Goal: Obtain resource: Download file/media

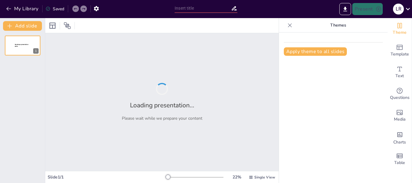
type input "Protocolos de seguridas en el uso de barredoras y restregadoras industrial"
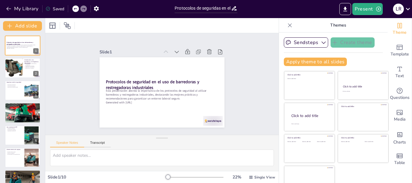
click at [222, 61] on icon at bounding box center [225, 64] width 7 height 7
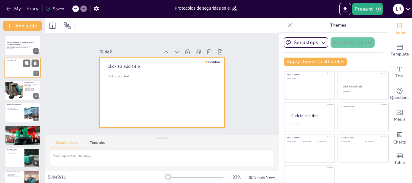
click at [19, 67] on div at bounding box center [23, 68] width 36 height 21
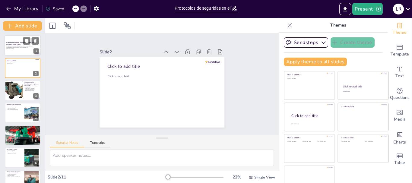
click at [25, 45] on p "Esta presentación aborda la importancia de los protocolos de seguridad al utili…" at bounding box center [22, 46] width 33 height 3
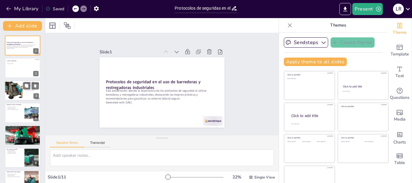
click at [18, 94] on div at bounding box center [13, 90] width 23 height 21
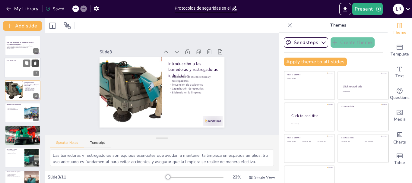
click at [35, 63] on icon at bounding box center [35, 63] width 2 height 3
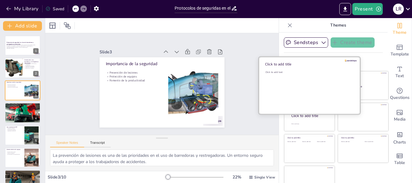
click at [295, 87] on div "Click to add text" at bounding box center [308, 89] width 86 height 37
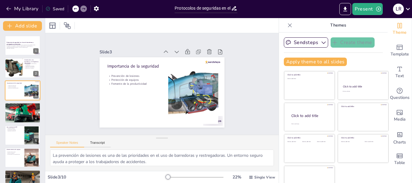
click at [222, 94] on div "Slide 1 Protocolos de seguridad en el uso de barredoras y restregadoras industr…" at bounding box center [162, 84] width 180 height 164
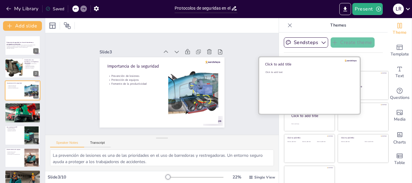
click at [349, 87] on div at bounding box center [309, 85] width 101 height 57
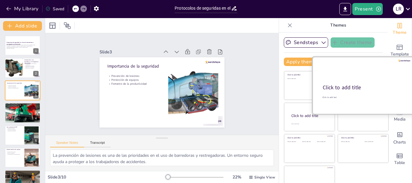
click at [358, 88] on div "Click to add title" at bounding box center [363, 87] width 80 height 7
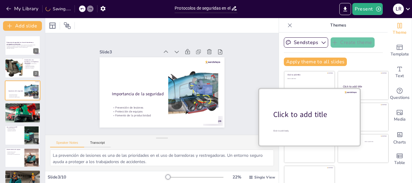
click at [292, 112] on div "Click to add title" at bounding box center [311, 114] width 77 height 10
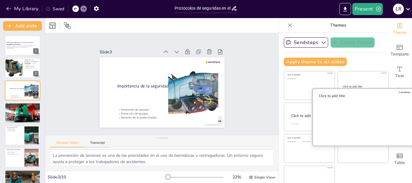
click at [361, 119] on div at bounding box center [362, 116] width 101 height 57
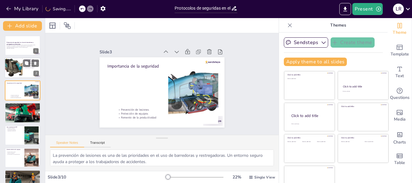
click at [26, 70] on div at bounding box center [23, 68] width 36 height 21
type textarea "Las barredoras y restregadoras son equipos esenciales que ayudan a mantener la …"
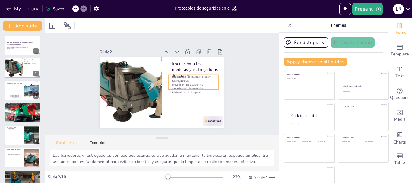
click at [186, 84] on div "Importancia de las barredoras y restregadoras Prevención de accidentes Capacita…" at bounding box center [193, 84] width 50 height 19
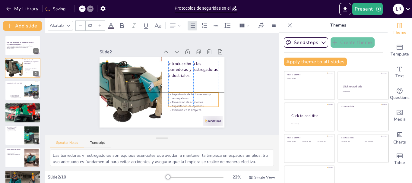
drag, startPoint x: 188, startPoint y: 82, endPoint x: 188, endPoint y: 98, distance: 15.7
click at [183, 98] on div "Importancia de las barredoras y restregadoras Prevención de accidentes Capacita…" at bounding box center [162, 119] width 42 height 53
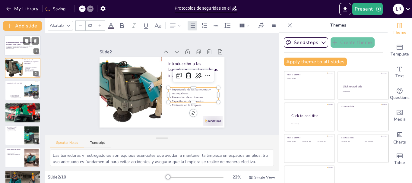
click at [23, 52] on div at bounding box center [23, 45] width 36 height 21
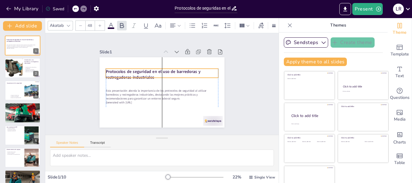
drag, startPoint x: 136, startPoint y: 78, endPoint x: 135, endPoint y: 68, distance: 10.3
click at [135, 68] on strong "Protocolos de seguridad en el uso de barredoras y restregadoras industriales" at bounding box center [153, 71] width 95 height 17
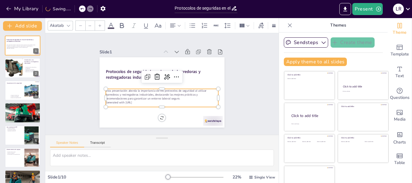
type input "32"
click at [127, 90] on p "Esta presentación aborda la importancia de los protocolos de seguridad al utili…" at bounding box center [159, 94] width 112 height 35
drag, startPoint x: 15, startPoint y: 115, endPoint x: 20, endPoint y: 114, distance: 4.9
click at [15, 114] on div at bounding box center [23, 113] width 36 height 21
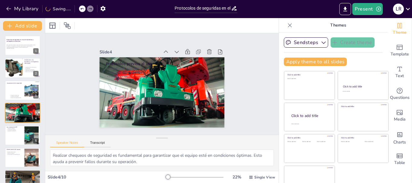
scroll to position [6, 0]
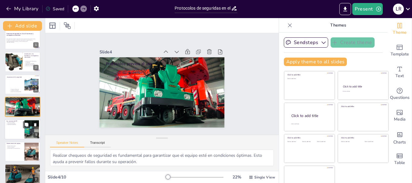
click at [11, 129] on div at bounding box center [23, 129] width 36 height 21
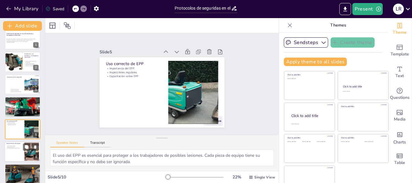
scroll to position [28, 0]
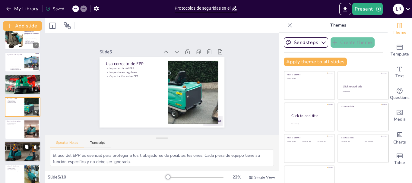
drag, startPoint x: 14, startPoint y: 134, endPoint x: 18, endPoint y: 132, distance: 5.3
click at [14, 133] on div at bounding box center [23, 129] width 36 height 20
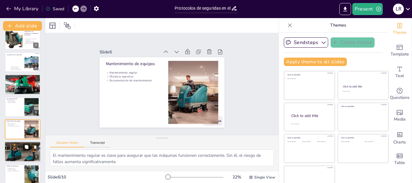
scroll to position [51, 0]
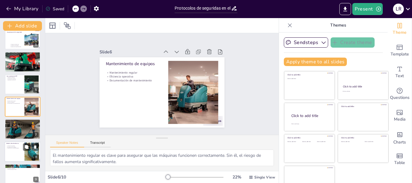
click at [19, 150] on div at bounding box center [23, 151] width 36 height 21
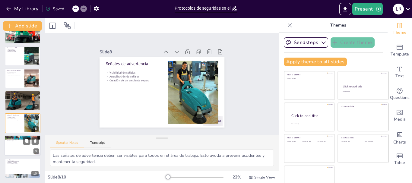
click at [18, 144] on div at bounding box center [23, 145] width 36 height 21
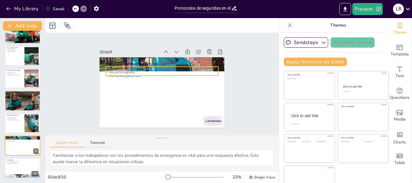
drag, startPoint x: 118, startPoint y: 71, endPoint x: 121, endPoint y: 69, distance: 3.3
click at [118, 70] on p "Simulacros regulares" at bounding box center [166, 73] width 108 height 38
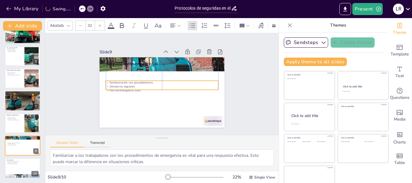
drag, startPoint x: 141, startPoint y: 70, endPoint x: 140, endPoint y: 84, distance: 13.9
click at [140, 84] on p "Simulacros regulares" at bounding box center [162, 87] width 112 height 16
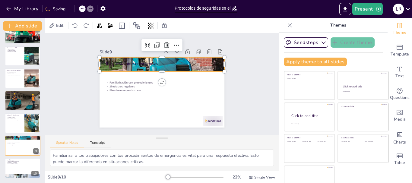
click at [198, 67] on div at bounding box center [164, 65] width 136 height 126
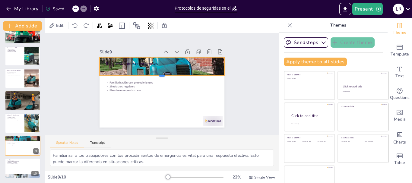
drag, startPoint x: 155, startPoint y: 70, endPoint x: 152, endPoint y: 74, distance: 5.0
click at [152, 74] on div at bounding box center [162, 78] width 125 height 18
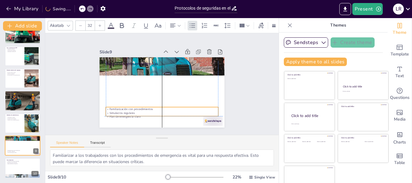
drag, startPoint x: 121, startPoint y: 84, endPoint x: 126, endPoint y: 107, distance: 23.7
click at [121, 110] on p "Simulacros regulares" at bounding box center [159, 113] width 112 height 16
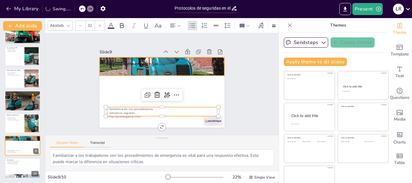
click at [173, 73] on div at bounding box center [166, 64] width 146 height 137
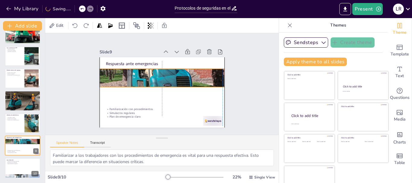
drag, startPoint x: 156, startPoint y: 73, endPoint x: 155, endPoint y: 84, distance: 11.6
click at [155, 84] on div at bounding box center [164, 76] width 154 height 146
click at [154, 83] on div at bounding box center [164, 76] width 154 height 146
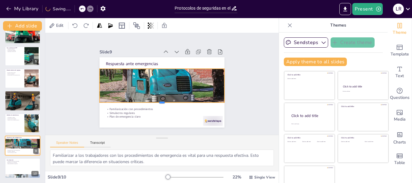
drag, startPoint x: 155, startPoint y: 85, endPoint x: 164, endPoint y: 106, distance: 23.0
click at [154, 100] on div at bounding box center [159, 105] width 125 height 18
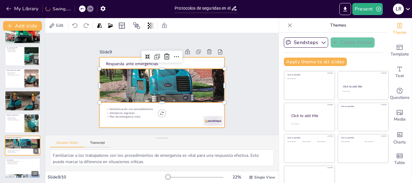
click at [170, 117] on div at bounding box center [159, 92] width 140 height 106
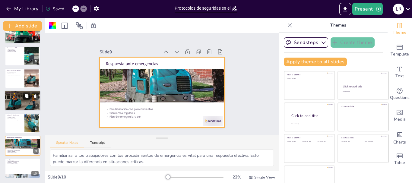
click at [20, 98] on div at bounding box center [23, 101] width 36 height 24
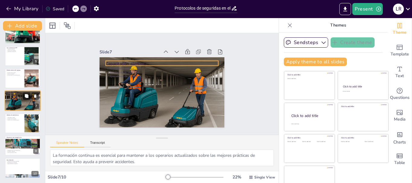
scroll to position [73, 0]
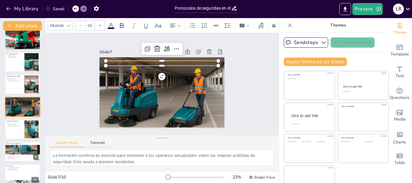
click at [174, 64] on div "Capacitación continua Formación continua Simulacros de seguridad Aprendizaje de…" at bounding box center [159, 92] width 140 height 106
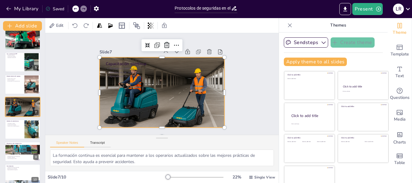
click at [94, 56] on div "Capacitación continua Formación continua Simulacros de seguridad Aprendizaje de…" at bounding box center [156, 90] width 140 height 136
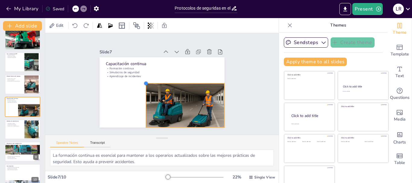
drag, startPoint x: 93, startPoint y: 55, endPoint x: 140, endPoint y: 89, distance: 57.6
click at [140, 89] on div "Capacitación continua Formación continua Simulacros de seguridad Aprendizaje de…" at bounding box center [159, 92] width 140 height 106
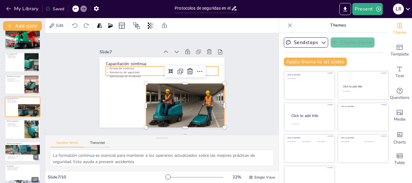
click at [118, 71] on p "Simulacros de seguridad" at bounding box center [167, 74] width 99 height 60
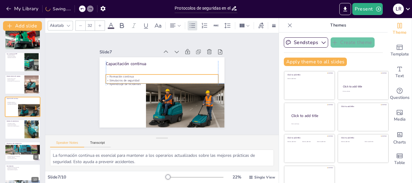
drag, startPoint x: 137, startPoint y: 70, endPoint x: 137, endPoint y: 80, distance: 10.0
click at [137, 80] on p "Simulacros de seguridad" at bounding box center [163, 80] width 108 height 39
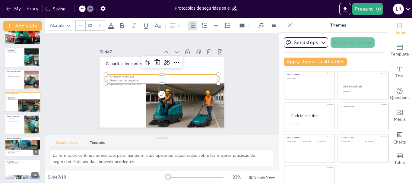
scroll to position [79, 0]
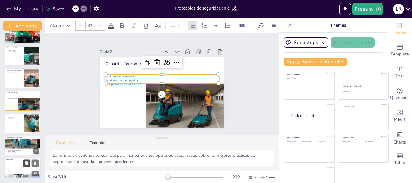
drag, startPoint x: 21, startPoint y: 166, endPoint x: 27, endPoint y: 162, distance: 7.6
click at [21, 165] on div at bounding box center [23, 168] width 36 height 21
type textarea "Seguir los protocolos de seguridad es crucial para mantener un entorno laboral …"
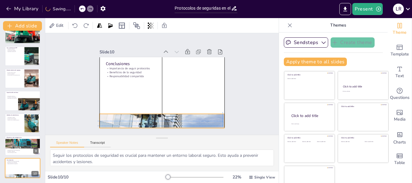
click at [159, 115] on div at bounding box center [158, 121] width 134 height 106
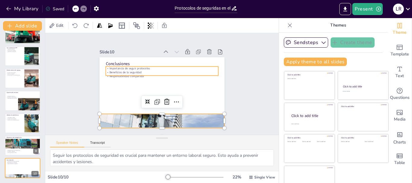
click at [122, 71] on p "Beneficios de la seguridad" at bounding box center [164, 72] width 111 height 27
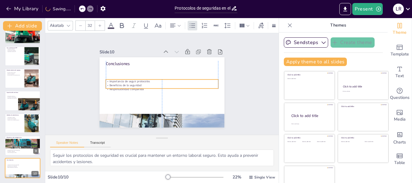
drag, startPoint x: 138, startPoint y: 71, endPoint x: 139, endPoint y: 84, distance: 13.0
click at [139, 84] on p "Beneficios de la seguridad" at bounding box center [162, 85] width 112 height 16
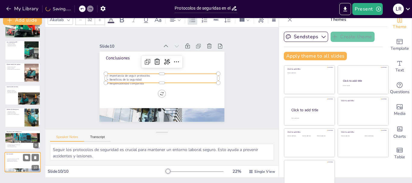
scroll to position [11, 0]
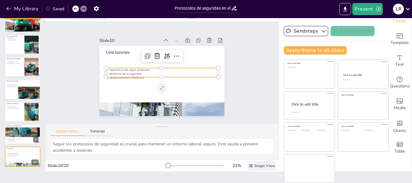
click at [254, 167] on span "Single View" at bounding box center [264, 165] width 21 height 5
click at [248, 153] on font "Vista de lista" at bounding box center [249, 153] width 24 height 6
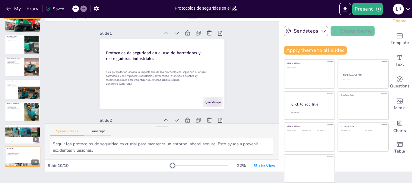
scroll to position [0, 0]
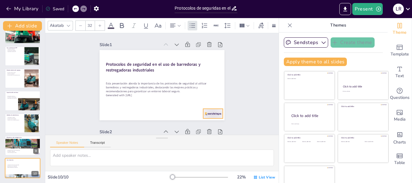
click at [133, 121] on div at bounding box center [127, 131] width 12 height 21
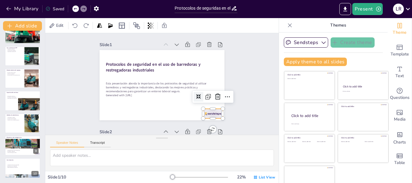
click at [206, 115] on div at bounding box center [209, 119] width 21 height 12
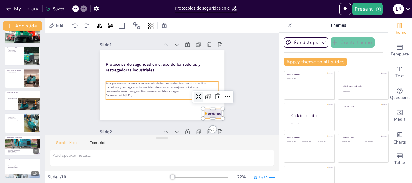
click at [157, 98] on div "Esta presentación aborda la importancia de los protocolos de seguridad al utili…" at bounding box center [159, 90] width 110 height 62
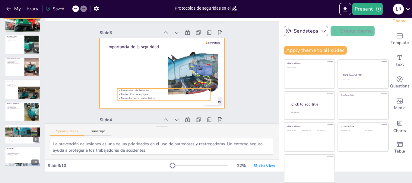
scroll to position [181, 0]
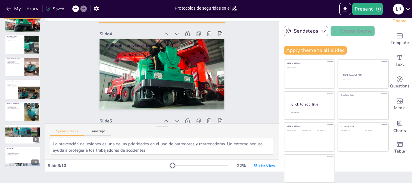
type textarea "Realizar chequeos de seguridad es fundamental para garantizar que el equipo est…"
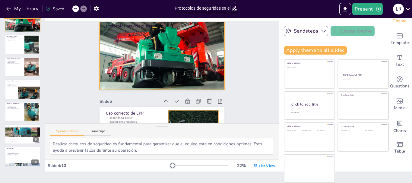
scroll to position [271, 0]
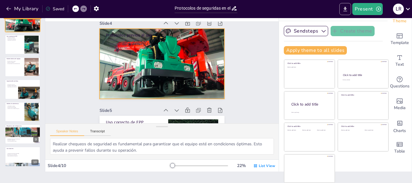
click at [345, 10] on icon "Export to PowerPoint" at bounding box center [345, 9] width 6 height 6
click at [345, 9] on icon "Export to PowerPoint" at bounding box center [345, 9] width 6 height 6
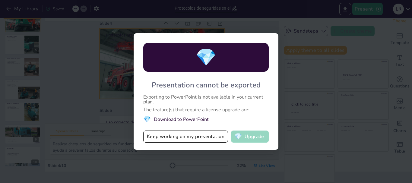
click at [256, 137] on button "💎 Upgrade" at bounding box center [250, 137] width 38 height 12
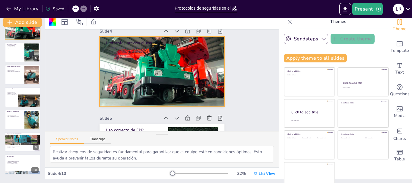
scroll to position [0, 0]
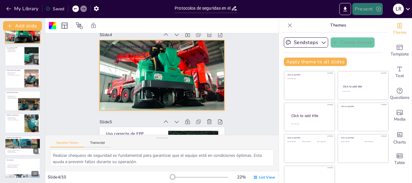
click at [366, 9] on button "Present" at bounding box center [367, 9] width 30 height 12
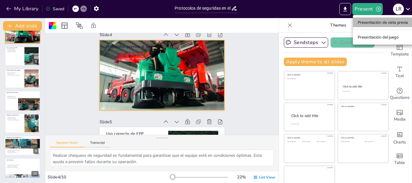
click at [391, 21] on font "Presentación de vista previa" at bounding box center [383, 22] width 50 height 5
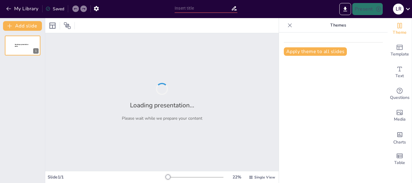
type input "Protocolos de seguridas en el uso de barredoras y restregadoras industrial"
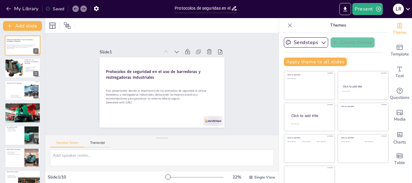
click at [407, 9] on icon at bounding box center [407, 9] width 4 height 2
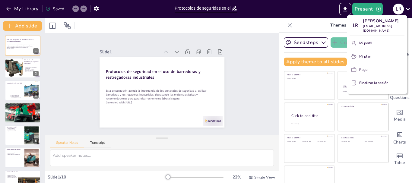
click at [346, 9] on div at bounding box center [206, 91] width 412 height 183
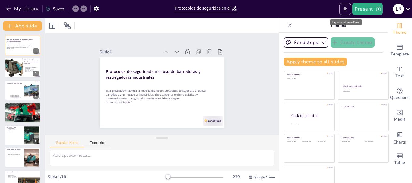
click at [345, 9] on icon "Export to PowerPoint" at bounding box center [345, 9] width 6 height 6
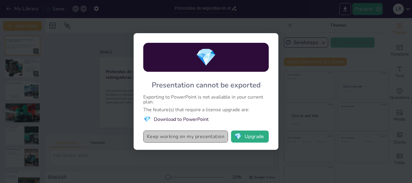
click at [199, 136] on button "Keep working on my presentation" at bounding box center [185, 137] width 85 height 12
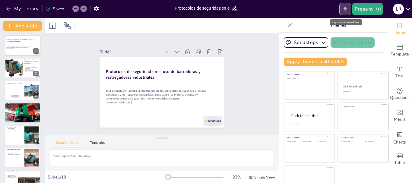
click at [348, 8] on icon "Export to PowerPoint" at bounding box center [345, 9] width 6 height 6
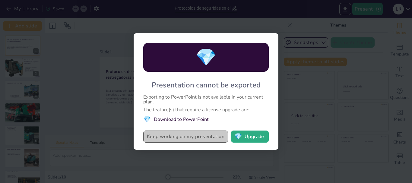
drag, startPoint x: 144, startPoint y: 137, endPoint x: 191, endPoint y: 138, distance: 46.2
click at [191, 138] on button "Keep working on my presentation" at bounding box center [185, 137] width 85 height 12
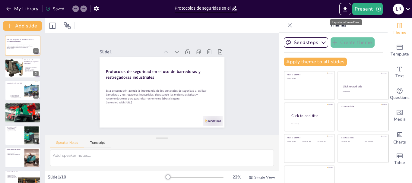
click at [345, 21] on font "Exportar a PowerPoint" at bounding box center [345, 22] width 27 height 3
click at [346, 8] on icon "Export to PowerPoint" at bounding box center [345, 9] width 4 height 5
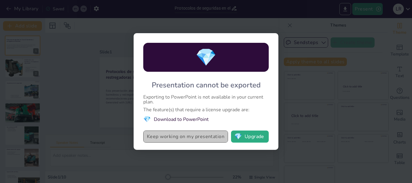
drag, startPoint x: 222, startPoint y: 137, endPoint x: 205, endPoint y: 140, distance: 16.8
click at [205, 140] on button "Keep working on my presentation" at bounding box center [185, 137] width 85 height 12
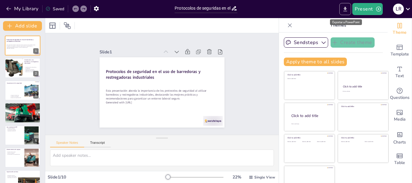
click at [348, 9] on icon "Export to PowerPoint" at bounding box center [345, 9] width 6 height 6
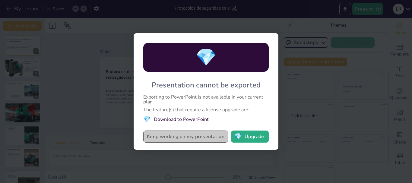
drag, startPoint x: 224, startPoint y: 137, endPoint x: 194, endPoint y: 141, distance: 30.7
click at [194, 141] on button "Keep working on my presentation" at bounding box center [185, 137] width 85 height 12
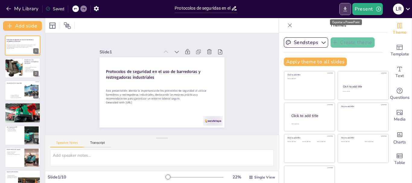
click at [345, 8] on icon "Export to PowerPoint" at bounding box center [345, 9] width 4 height 5
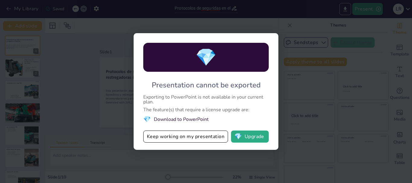
click at [195, 117] on li "💎 Download to PowerPoint" at bounding box center [205, 119] width 125 height 8
click at [197, 118] on li "💎 Download to PowerPoint" at bounding box center [205, 119] width 125 height 8
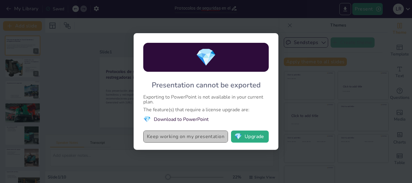
click at [211, 136] on button "Keep working on my presentation" at bounding box center [185, 137] width 85 height 12
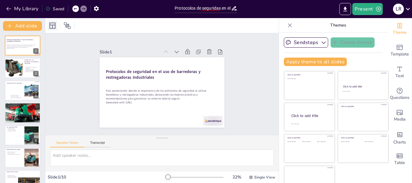
click at [55, 25] on icon at bounding box center [52, 25] width 7 height 7
click at [68, 25] on icon at bounding box center [67, 25] width 7 height 7
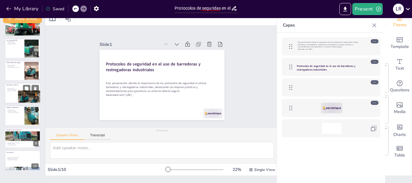
scroll to position [11, 0]
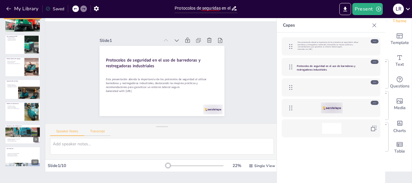
click at [103, 131] on button "Transcript" at bounding box center [97, 132] width 27 height 7
click at [245, 133] on button "Google US English (en-US)" at bounding box center [229, 132] width 60 height 10
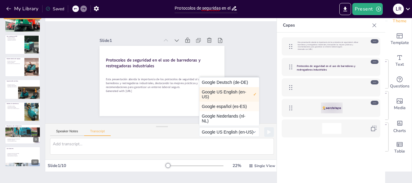
click at [231, 105] on button "Google español (es-ES)" at bounding box center [229, 107] width 60 height 10
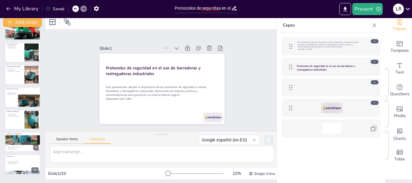
scroll to position [0, 0]
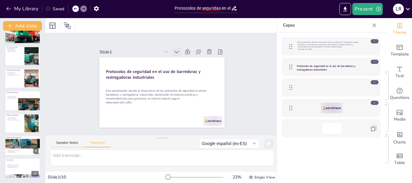
click at [181, 54] on icon at bounding box center [183, 55] width 5 height 3
click at [192, 68] on icon at bounding box center [194, 70] width 5 height 5
click at [178, 52] on icon at bounding box center [180, 53] width 4 height 3
click at [186, 59] on icon at bounding box center [188, 61] width 5 height 4
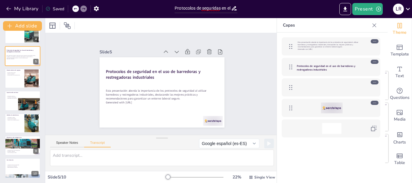
click at [184, 56] on icon at bounding box center [186, 57] width 5 height 3
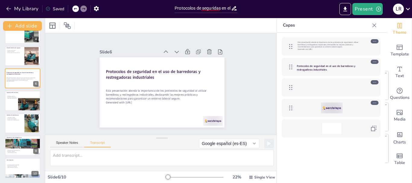
click at [184, 56] on icon at bounding box center [186, 57] width 5 height 3
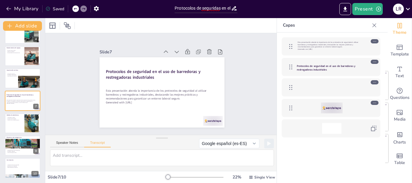
click at [186, 59] on icon at bounding box center [188, 61] width 5 height 4
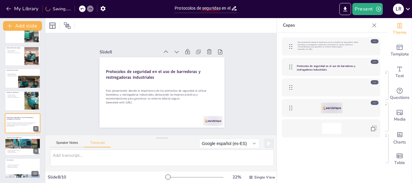
click at [195, 82] on icon at bounding box center [197, 84] width 4 height 5
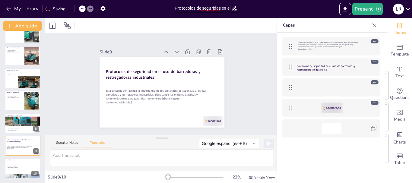
click at [193, 71] on icon at bounding box center [195, 73] width 5 height 5
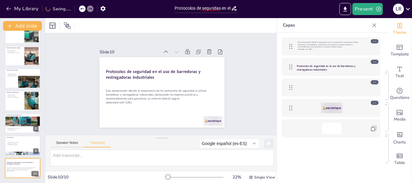
click at [186, 59] on icon at bounding box center [188, 61] width 5 height 4
click at [184, 56] on icon at bounding box center [186, 57] width 5 height 3
click at [129, 88] on icon at bounding box center [127, 90] width 4 height 5
click at [190, 65] on icon at bounding box center [192, 67] width 5 height 4
click at [195, 78] on icon at bounding box center [197, 80] width 4 height 5
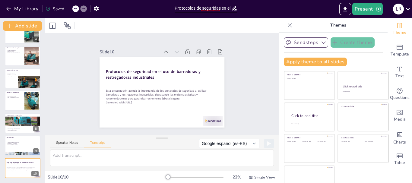
click at [320, 43] on icon "button" at bounding box center [323, 42] width 6 height 6
click at [342, 8] on button "Export to PowerPoint" at bounding box center [345, 9] width 12 height 12
click at [343, 8] on icon "Export to PowerPoint" at bounding box center [345, 9] width 6 height 6
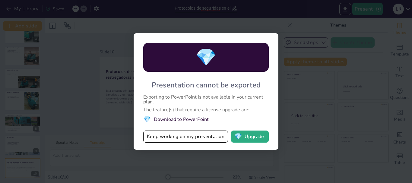
click at [189, 119] on li "💎 Download to PowerPoint" at bounding box center [205, 119] width 125 height 8
drag, startPoint x: 189, startPoint y: 119, endPoint x: 205, endPoint y: 69, distance: 53.1
click at [191, 115] on li "💎 Download to PowerPoint" at bounding box center [205, 119] width 125 height 8
click at [200, 59] on span "💎" at bounding box center [205, 57] width 21 height 23
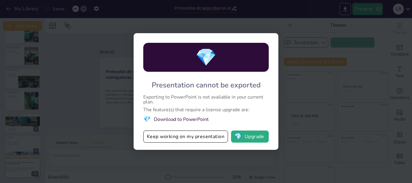
drag, startPoint x: 200, startPoint y: 59, endPoint x: 201, endPoint y: 78, distance: 18.7
click at [201, 61] on span "💎" at bounding box center [205, 57] width 21 height 23
click at [201, 84] on div "Presentation cannot be exported" at bounding box center [206, 85] width 109 height 10
click at [201, 85] on div "Presentation cannot be exported" at bounding box center [206, 85] width 109 height 10
click at [164, 121] on li "💎 Download to PowerPoint" at bounding box center [205, 119] width 125 height 8
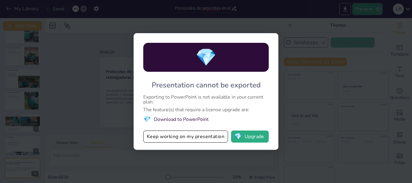
drag, startPoint x: 164, startPoint y: 121, endPoint x: 164, endPoint y: 118, distance: 3.6
click at [164, 122] on li "💎 Download to PowerPoint" at bounding box center [205, 119] width 125 height 8
click at [165, 111] on div "The feature(s) that require a license upgrade are:" at bounding box center [205, 109] width 125 height 5
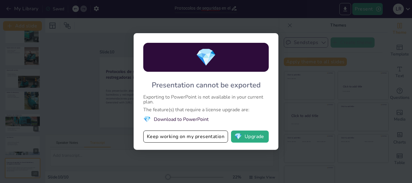
click at [165, 111] on div "The feature(s) that require a license upgrade are:" at bounding box center [205, 109] width 125 height 5
click at [165, 110] on div "The feature(s) that require a license upgrade are:" at bounding box center [205, 109] width 125 height 5
click at [257, 137] on button "💎 Upgrade" at bounding box center [250, 137] width 38 height 12
